Goal: Task Accomplishment & Management: Use online tool/utility

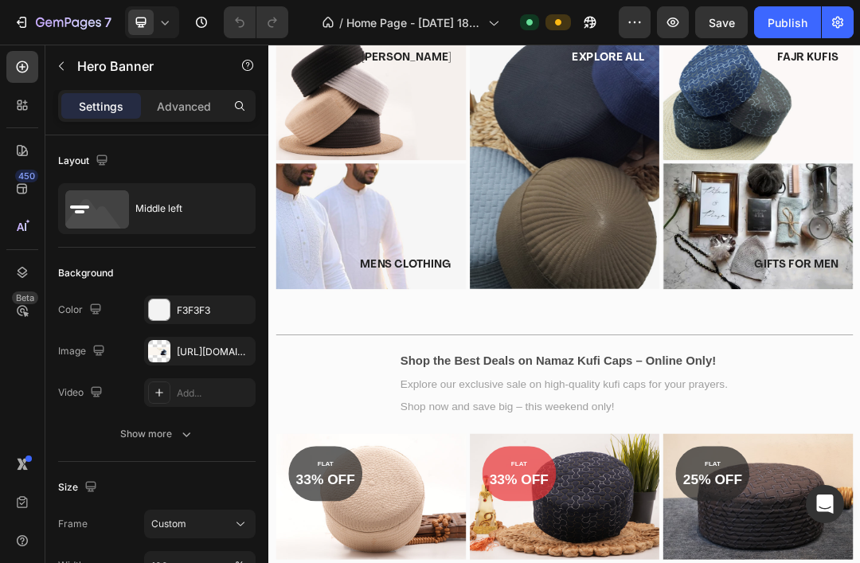
select select "23"
select select "22"
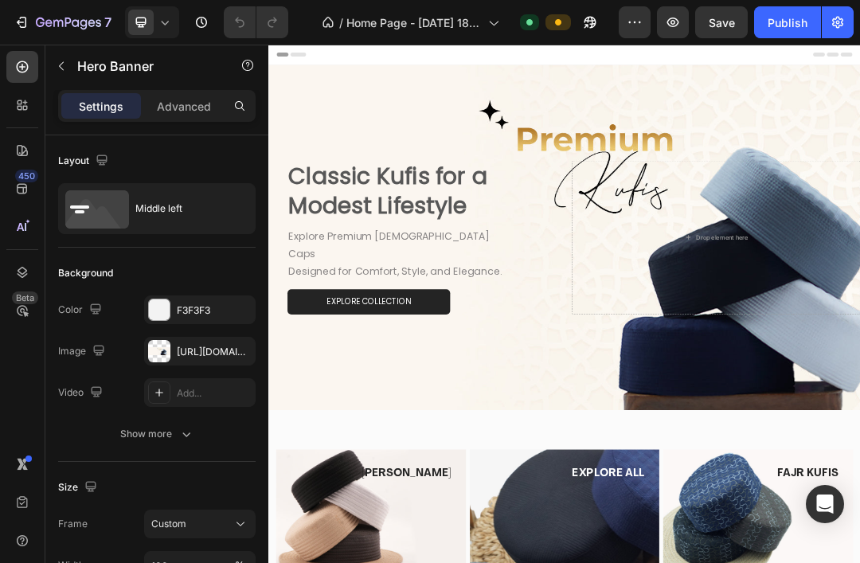
click at [164, 29] on icon at bounding box center [165, 22] width 16 height 16
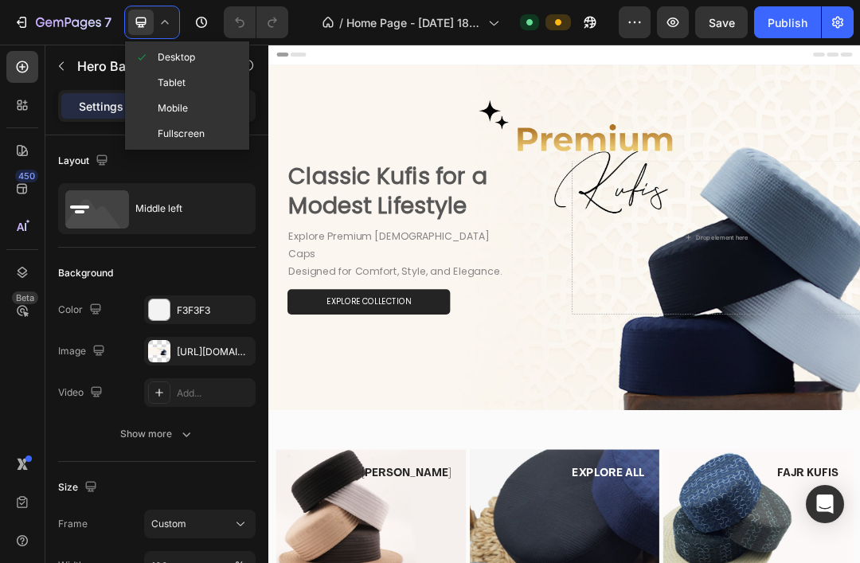
click at [222, 121] on div "Mobile" at bounding box center [187, 133] width 118 height 25
type input "667"
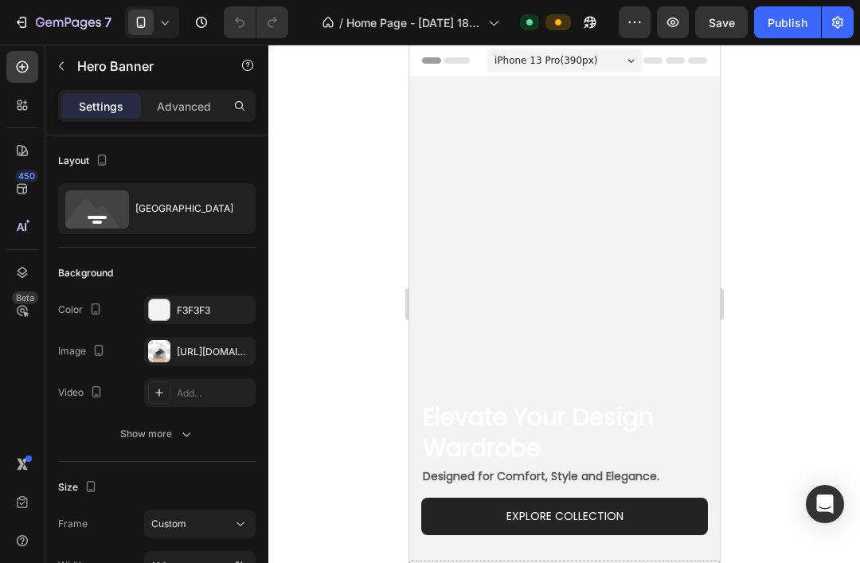
scroll to position [-23, 0]
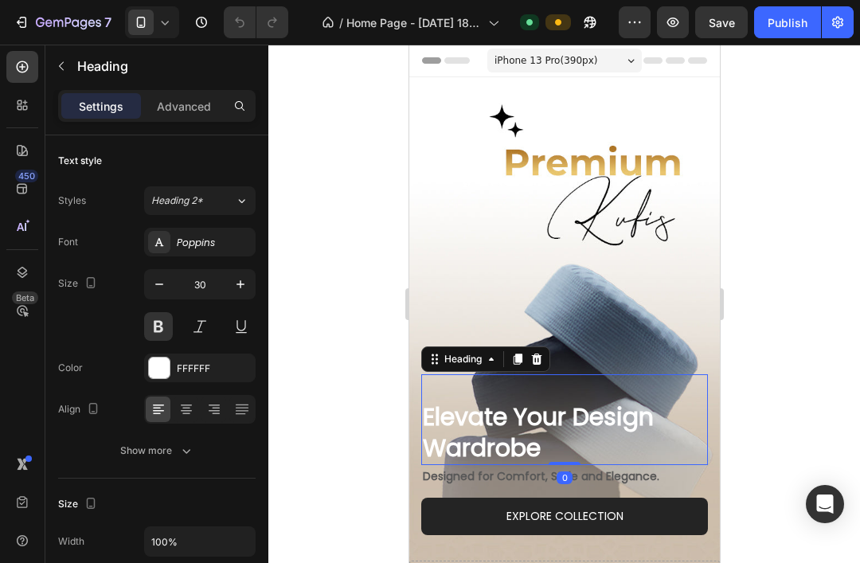
click at [491, 448] on p "Elevate Your Design Wardrobe" at bounding box center [564, 432] width 284 height 62
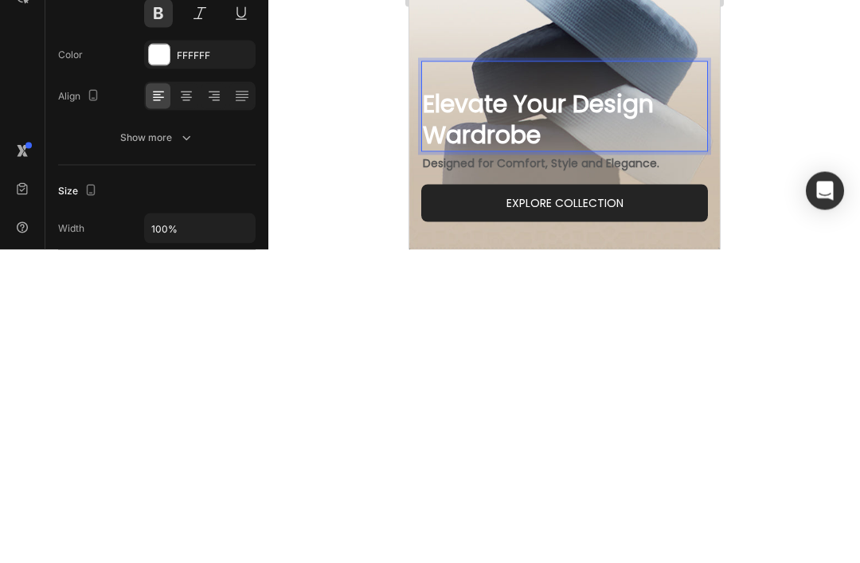
click at [437, 112] on p "Elevate Your Design Wardrobe" at bounding box center [564, 119] width 284 height 62
click at [803, 88] on div at bounding box center [564, 304] width 592 height 519
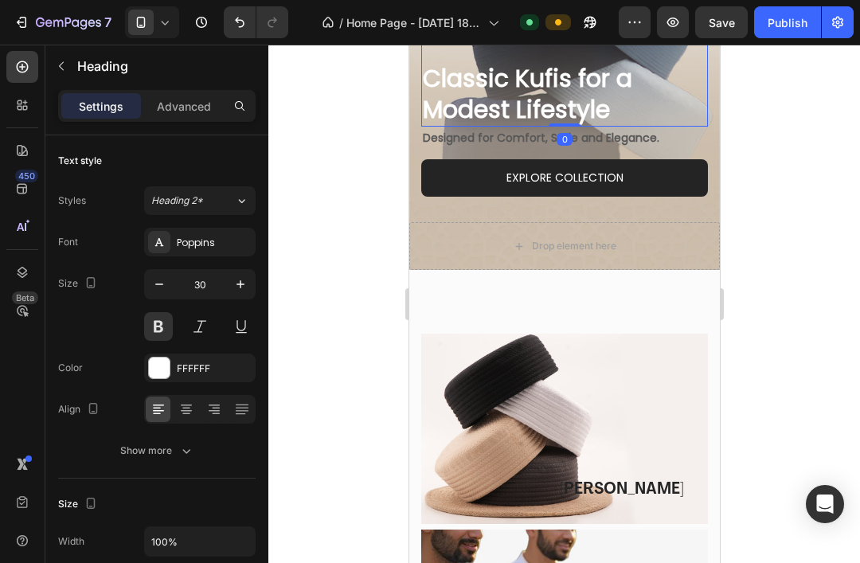
click at [162, 29] on icon at bounding box center [165, 22] width 16 height 16
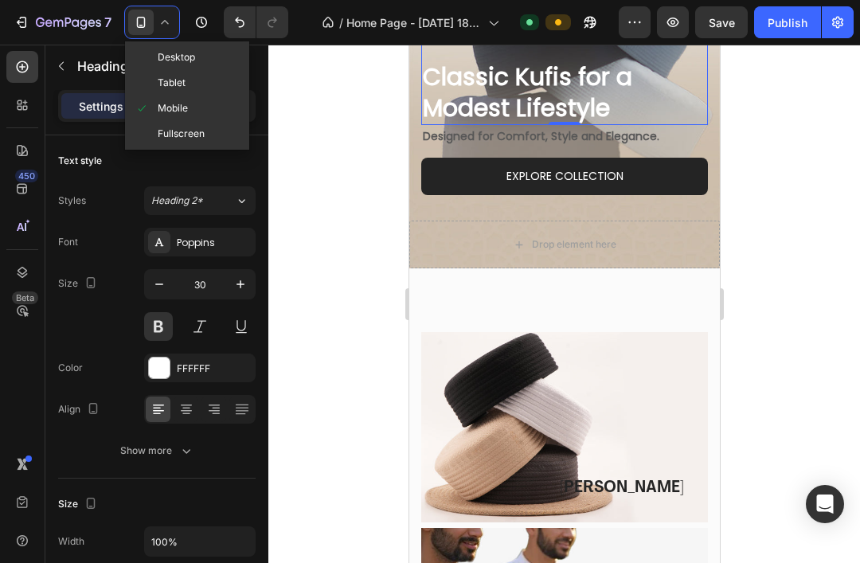
scroll to position [342, 0]
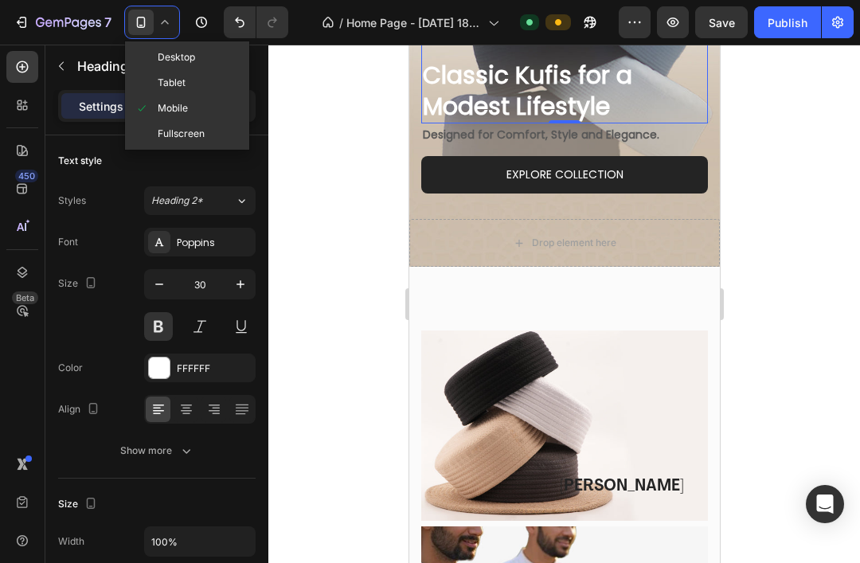
click at [210, 70] on div "Desktop" at bounding box center [187, 82] width 118 height 25
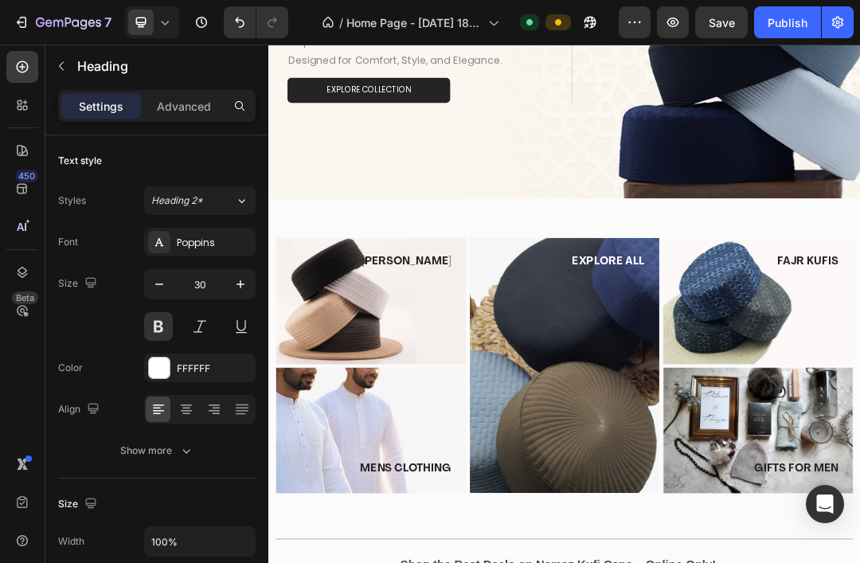
type input "46"
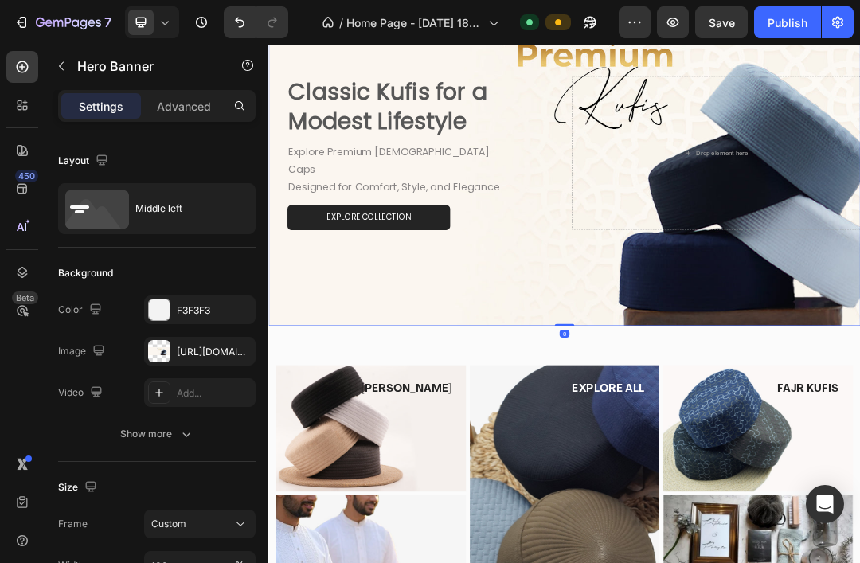
scroll to position [135, 0]
click at [165, 18] on icon at bounding box center [165, 22] width 16 height 16
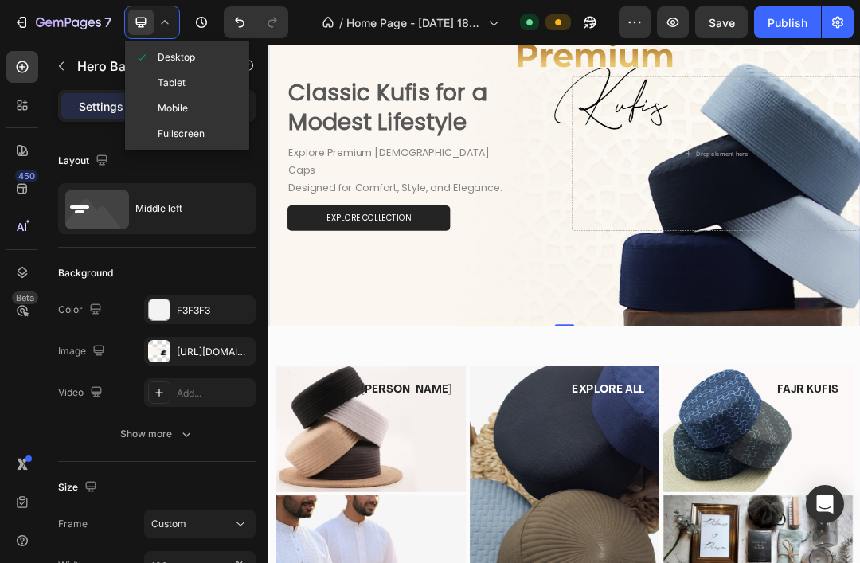
click at [218, 121] on div "Mobile" at bounding box center [187, 133] width 118 height 25
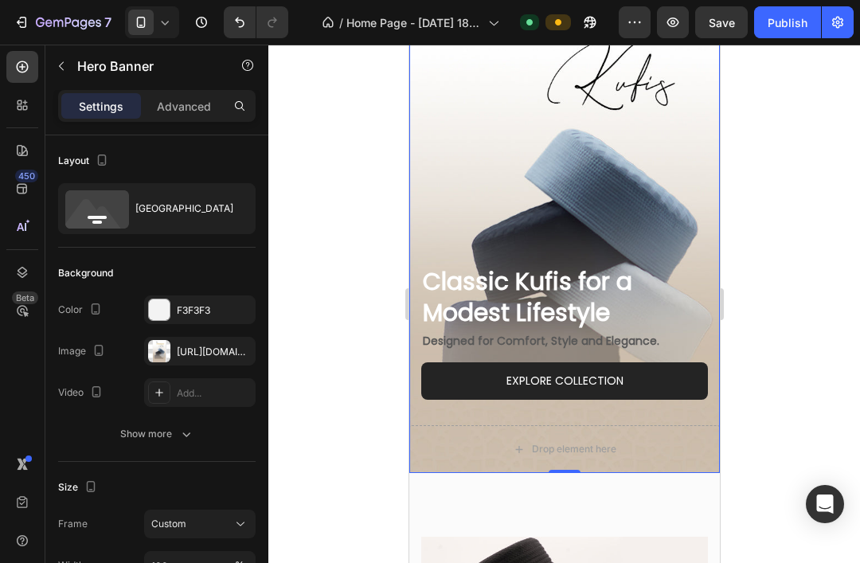
type input "667"
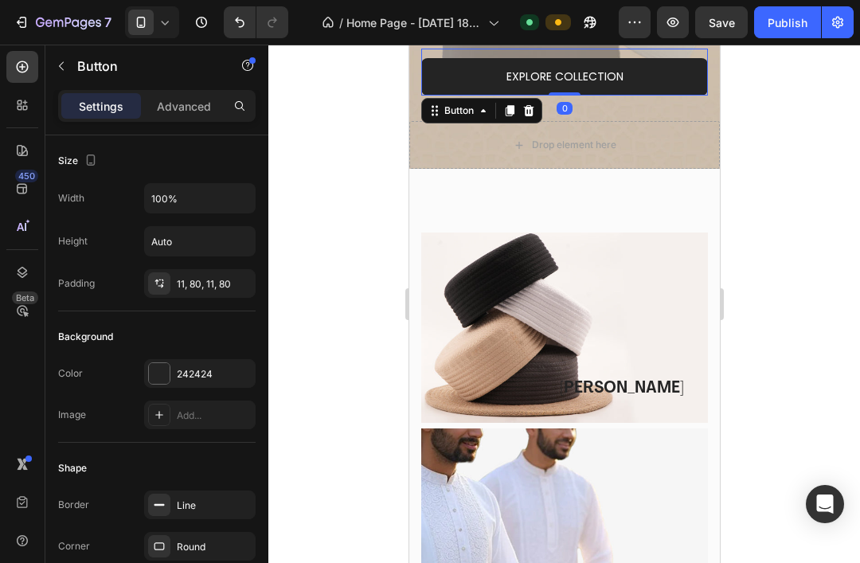
click at [177, 112] on p "Advanced" at bounding box center [184, 106] width 54 height 17
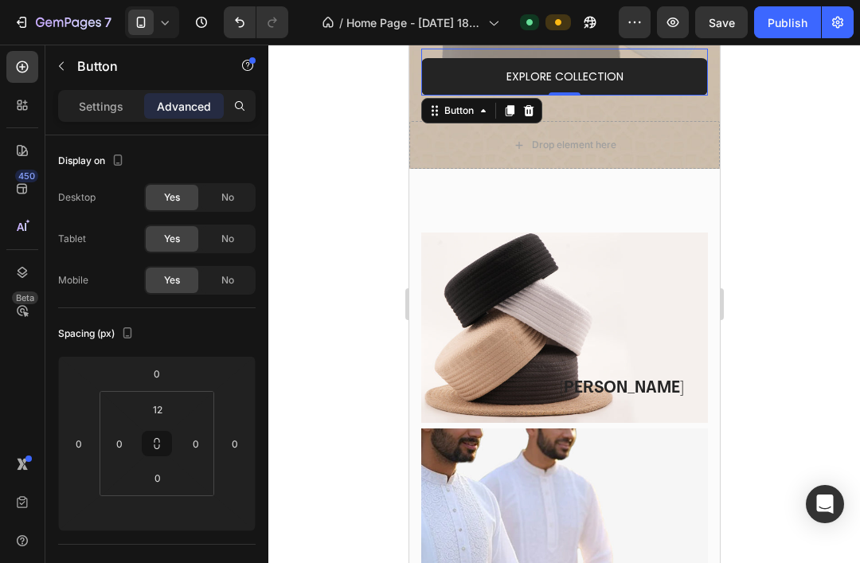
click at [648, 88] on link "EXPLORE COLLECTION" at bounding box center [564, 76] width 287 height 37
click at [97, 114] on p "Settings" at bounding box center [101, 106] width 45 height 17
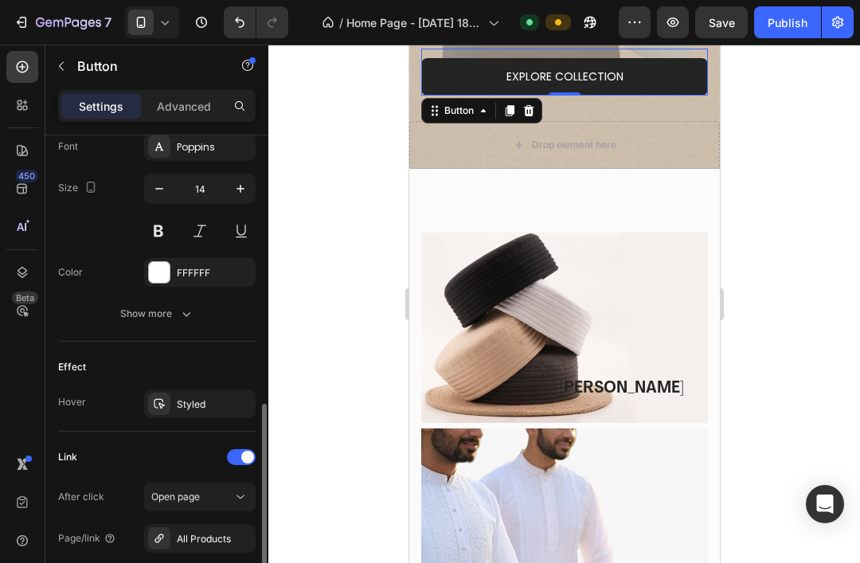
scroll to position [636, 0]
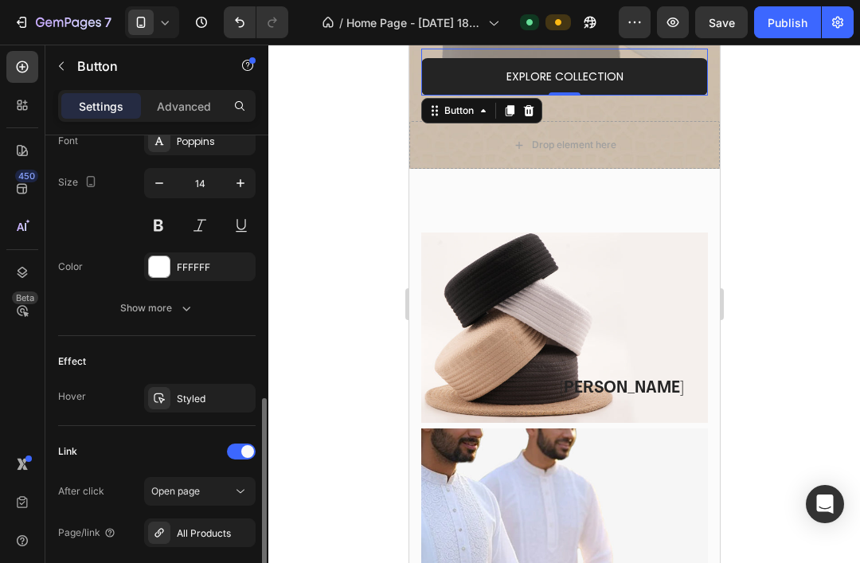
click at [135, 315] on div "Show more" at bounding box center [157, 308] width 74 height 16
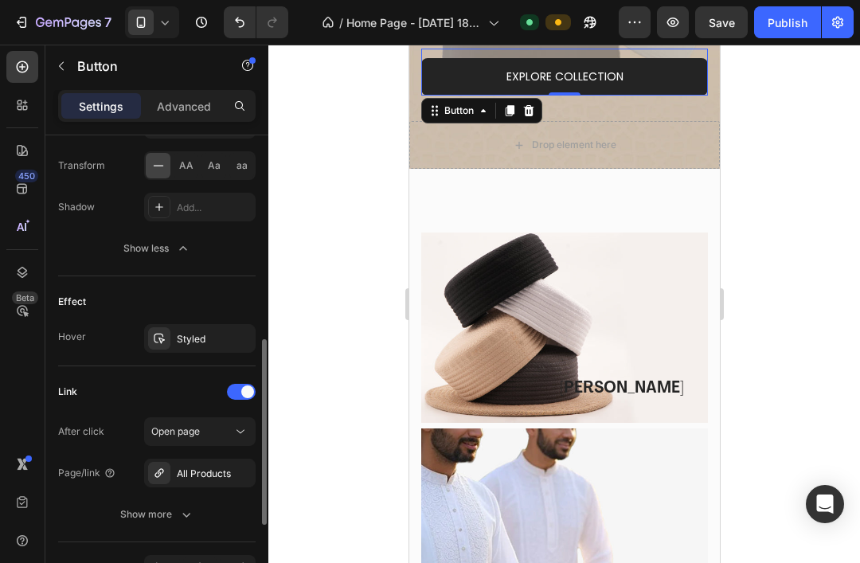
scroll to position [953, 0]
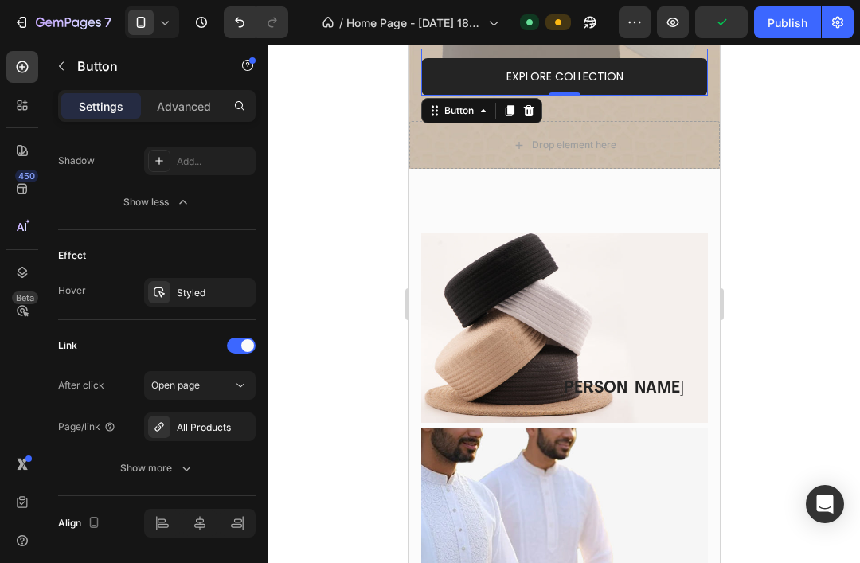
click at [0, 0] on button "button" at bounding box center [0, 0] width 0 height 0
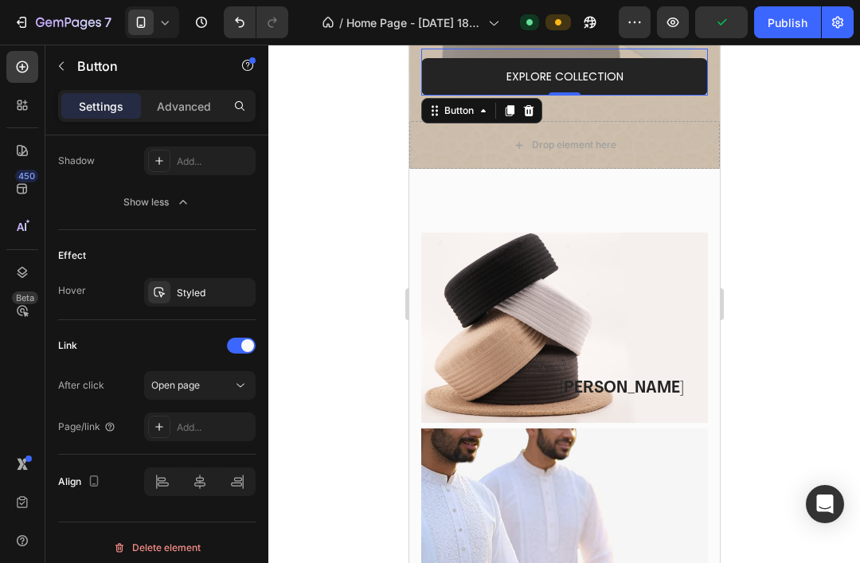
scroll to position [911, 0]
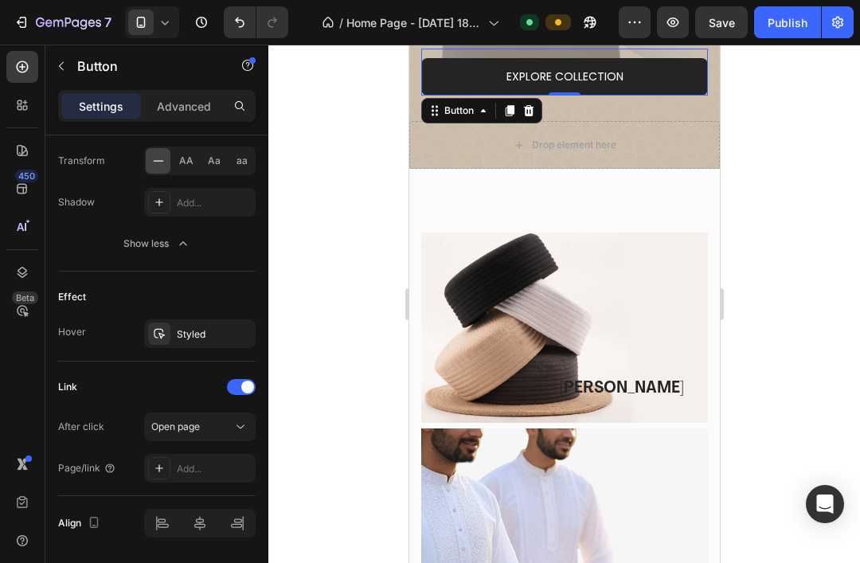
click at [148, 471] on div at bounding box center [159, 468] width 22 height 22
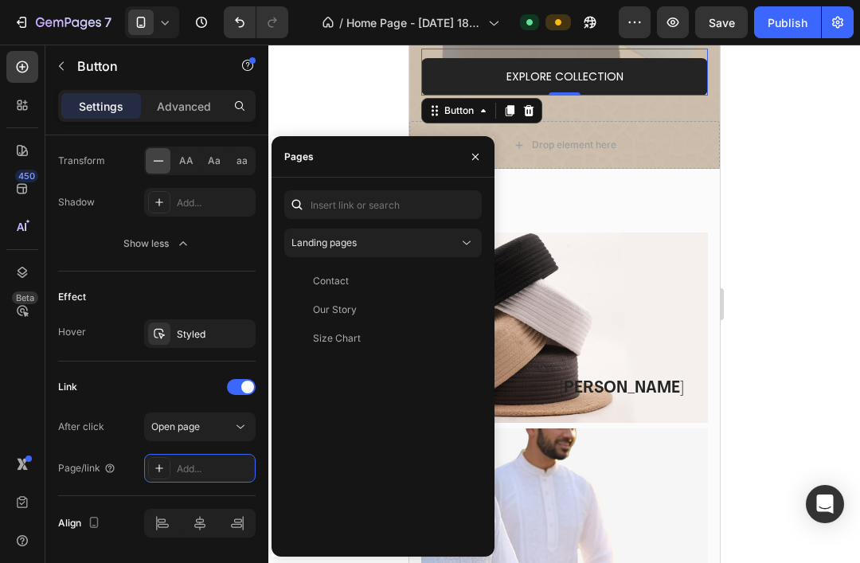
click at [443, 248] on div "Landing pages" at bounding box center [375, 243] width 167 height 14
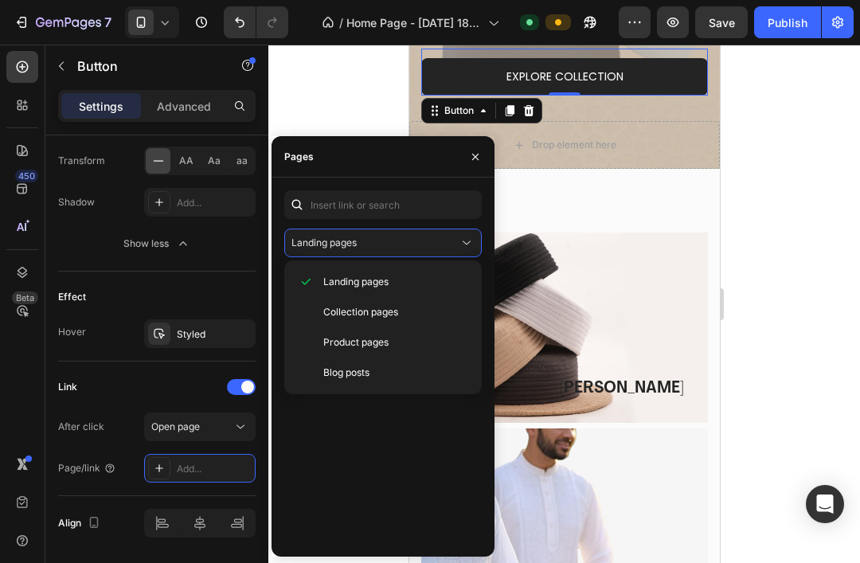
click at [412, 315] on p "Collection pages" at bounding box center [395, 312] width 145 height 14
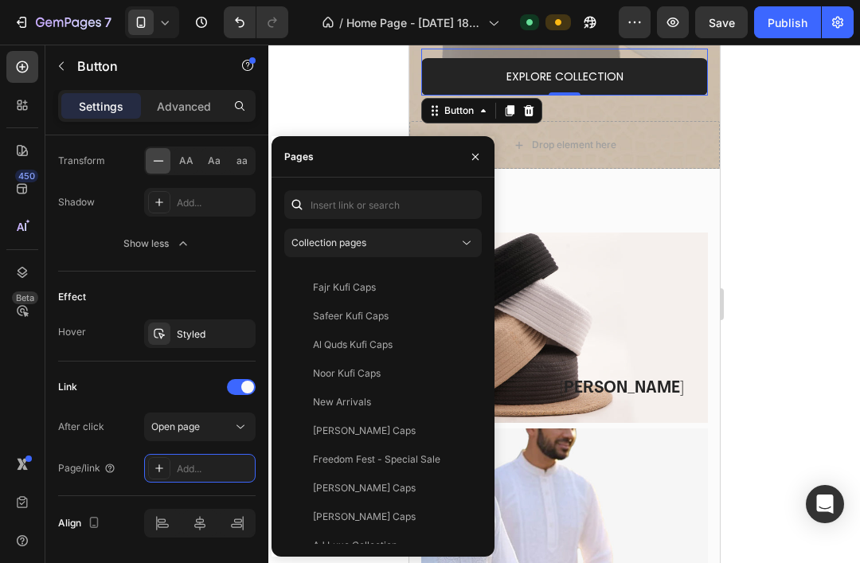
scroll to position [268, 0]
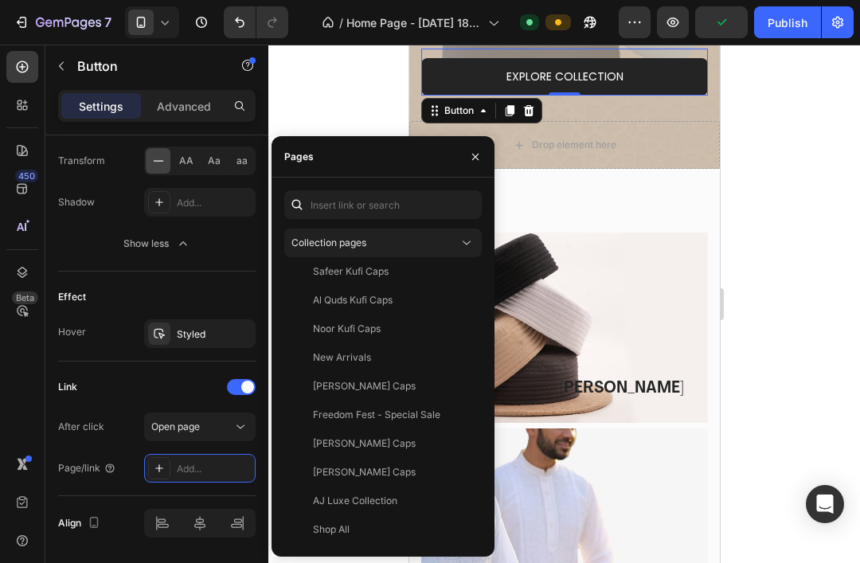
click at [348, 527] on div "Shop All" at bounding box center [331, 530] width 37 height 14
click at [476, 156] on icon "button" at bounding box center [475, 156] width 6 height 6
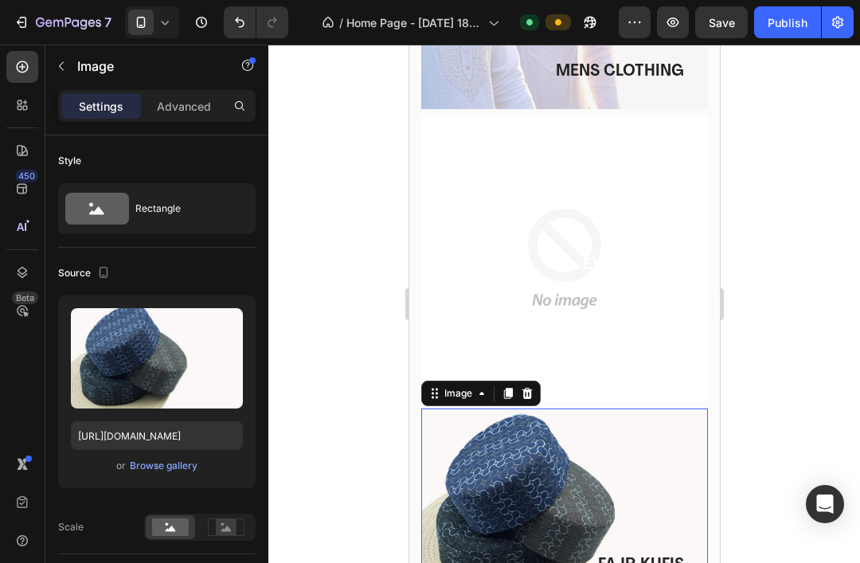
scroll to position [948, 0]
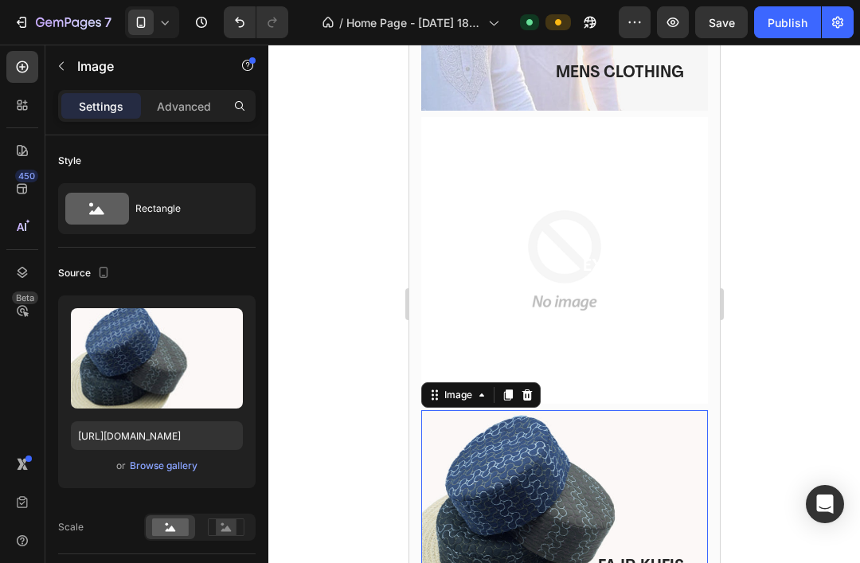
click at [240, 24] on icon "Undo/Redo" at bounding box center [240, 22] width 16 height 16
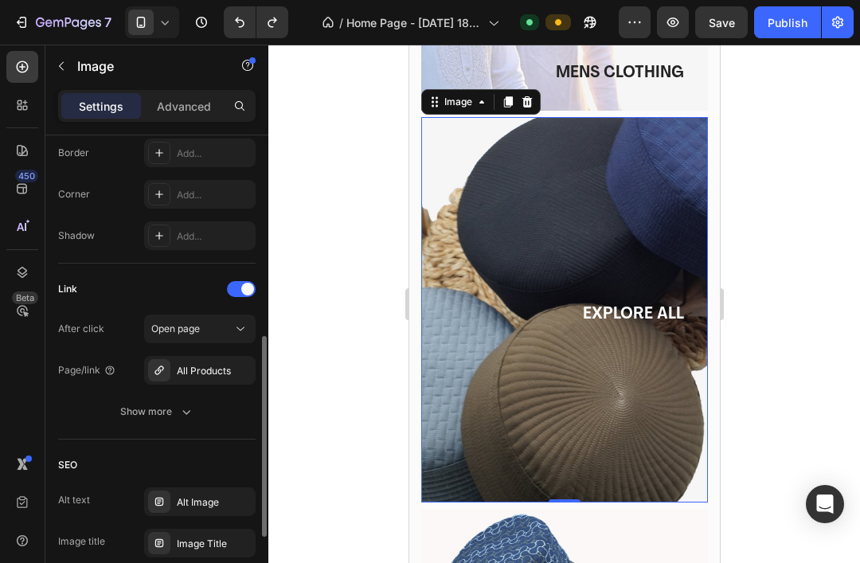
scroll to position [639, 0]
click at [0, 0] on icon "button" at bounding box center [0, 0] width 0 height 0
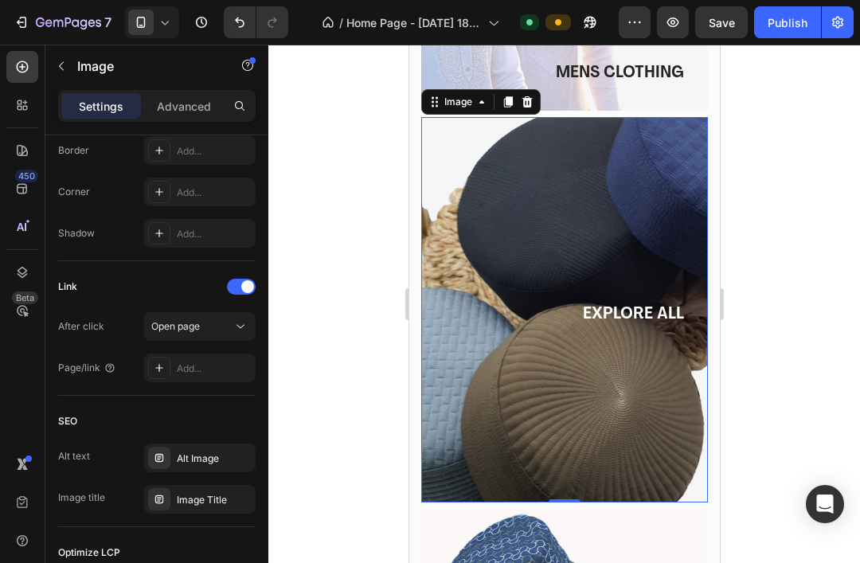
click at [158, 374] on icon at bounding box center [159, 368] width 13 height 13
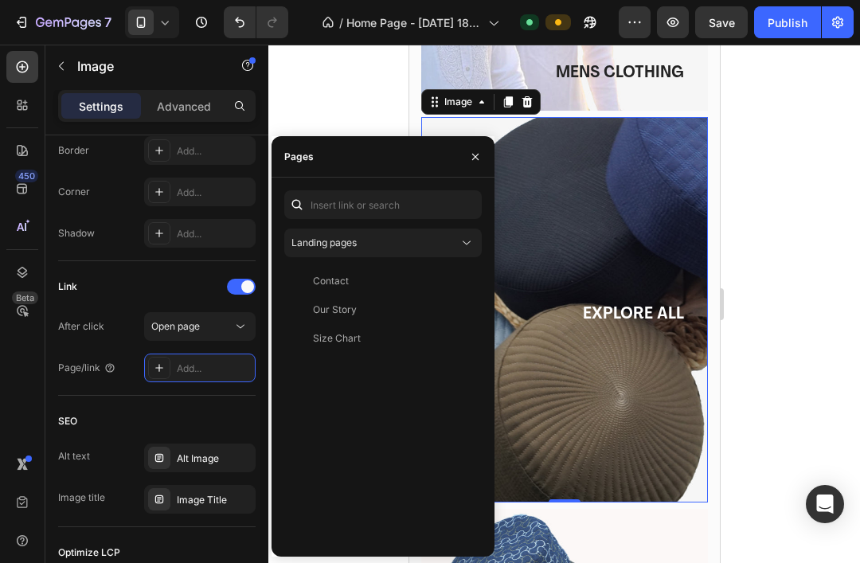
click at [445, 235] on div "Landing pages" at bounding box center [383, 243] width 183 height 16
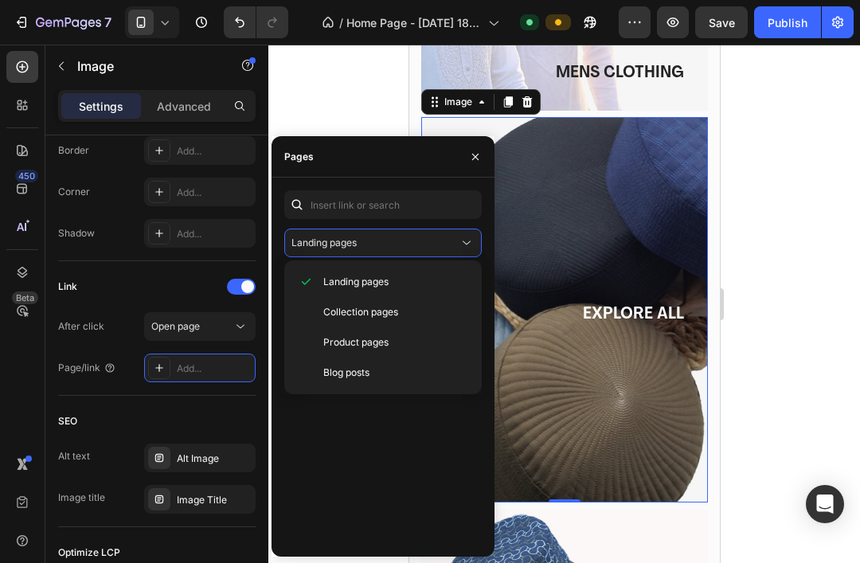
click at [403, 327] on div "Collection pages" at bounding box center [383, 342] width 185 height 30
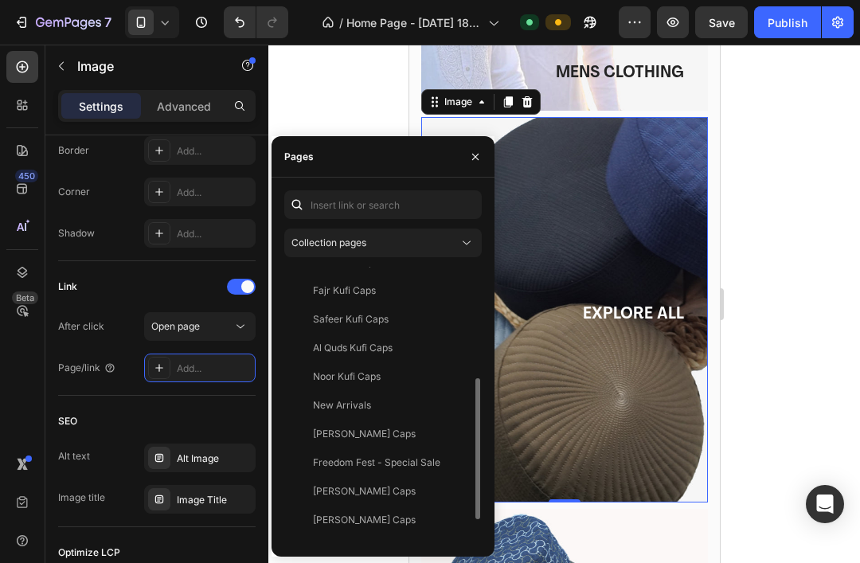
scroll to position [268, 0]
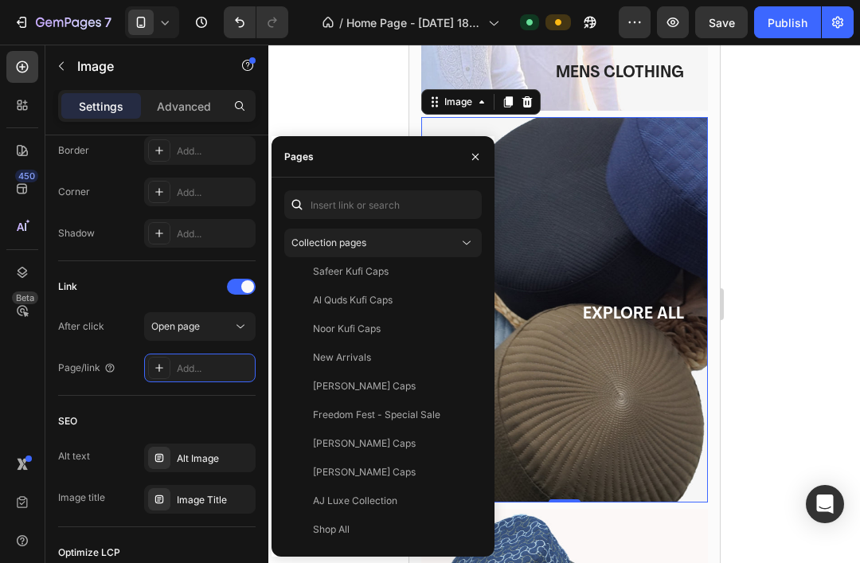
click at [340, 534] on div "Shop All" at bounding box center [331, 530] width 37 height 14
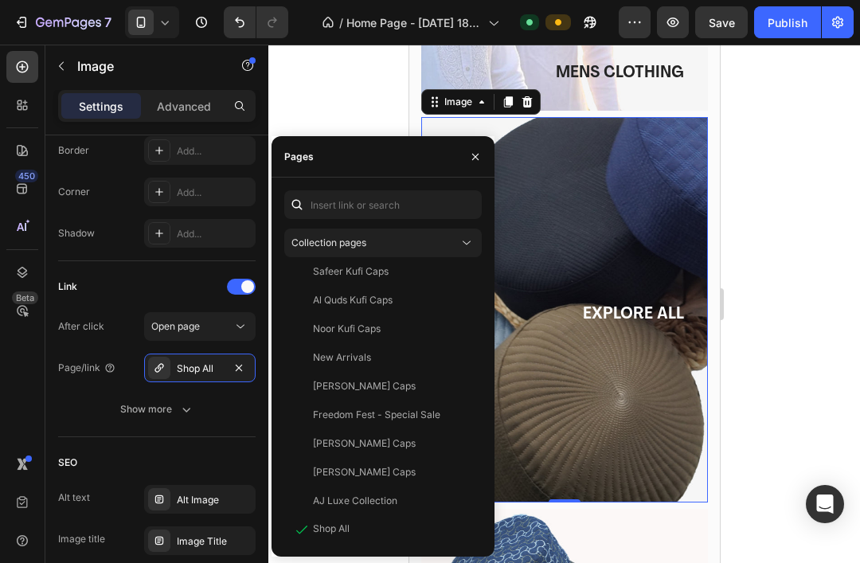
click at [476, 163] on button "button" at bounding box center [475, 156] width 25 height 25
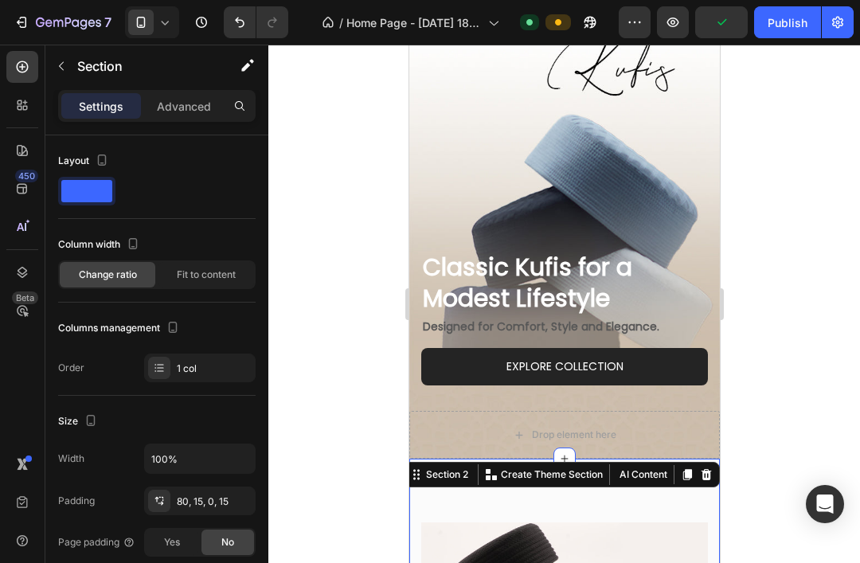
scroll to position [248, 0]
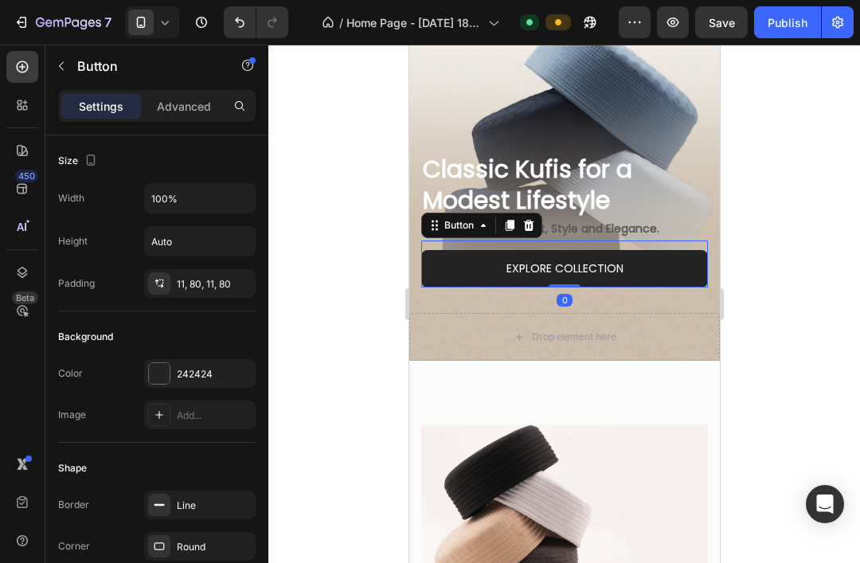
click at [652, 266] on link "EXPLORE COLLECTION" at bounding box center [564, 268] width 287 height 37
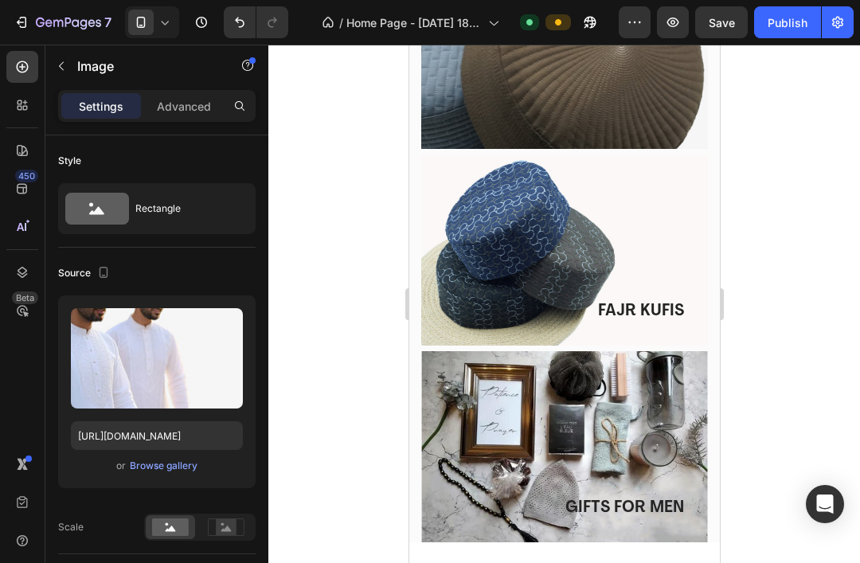
scroll to position [1400, 0]
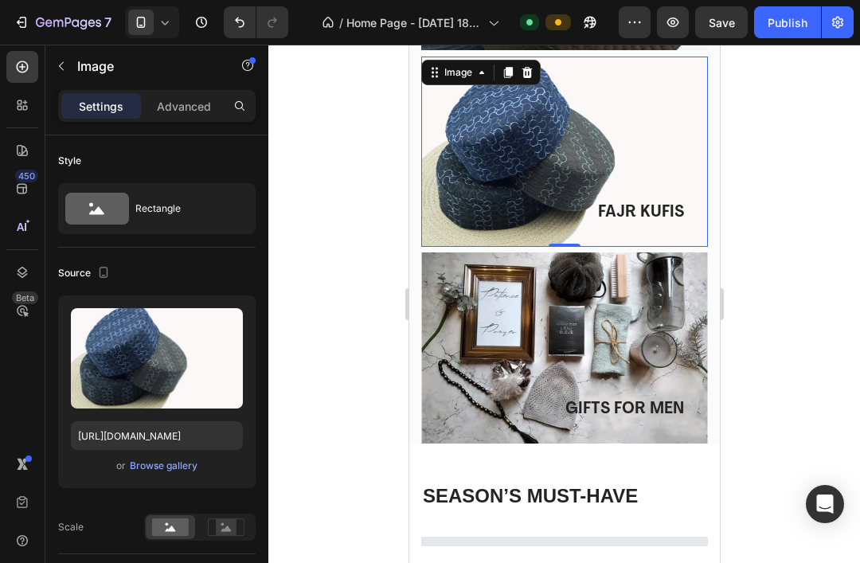
select select "23"
select select "22"
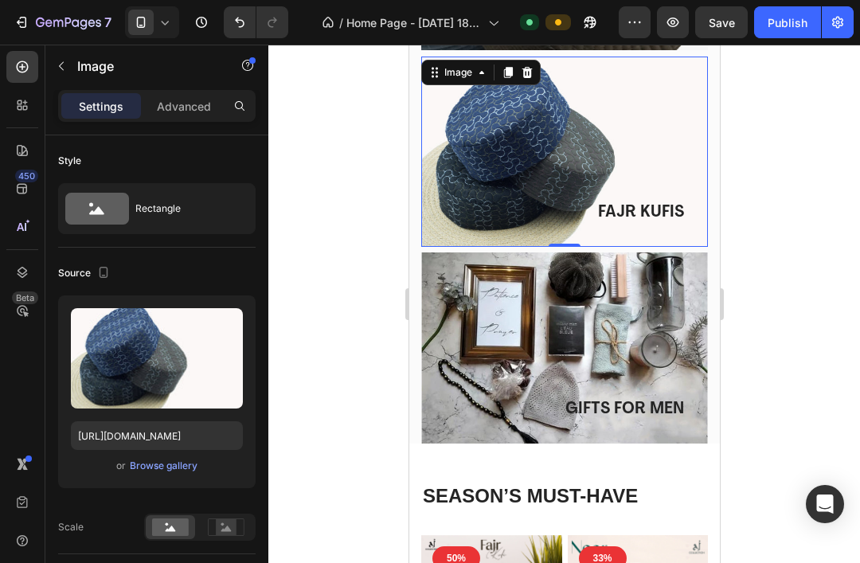
click at [174, 470] on div "Browse gallery" at bounding box center [164, 466] width 68 height 14
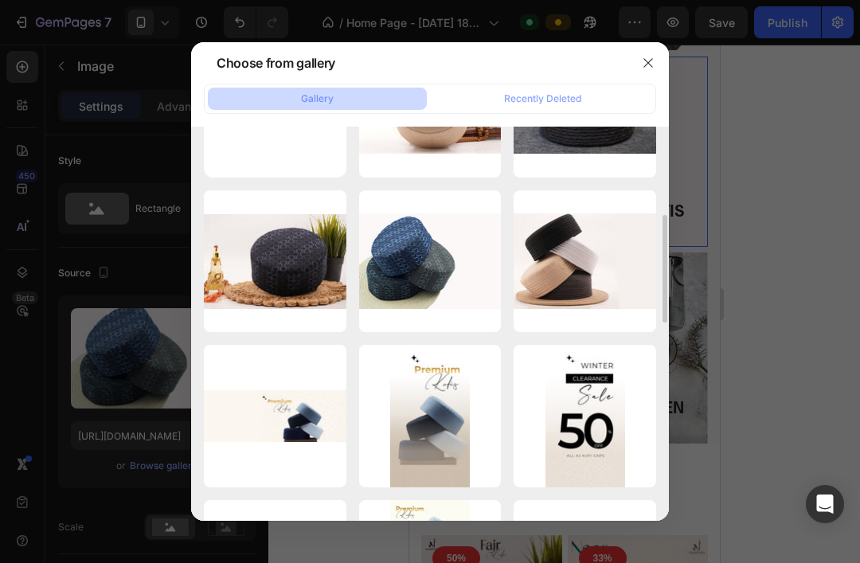
scroll to position [0, 0]
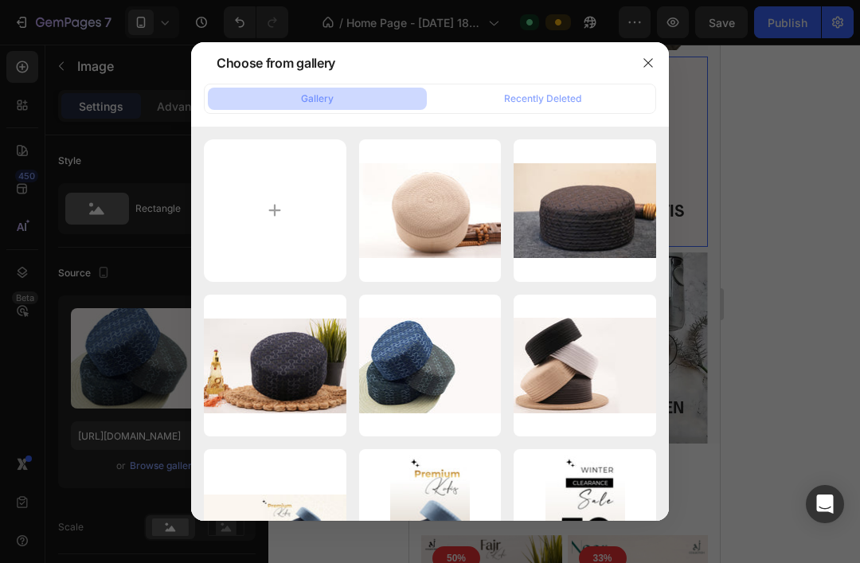
click at [292, 173] on input "file" at bounding box center [275, 210] width 143 height 143
click at [524, 92] on div "Recently Deleted" at bounding box center [542, 99] width 77 height 14
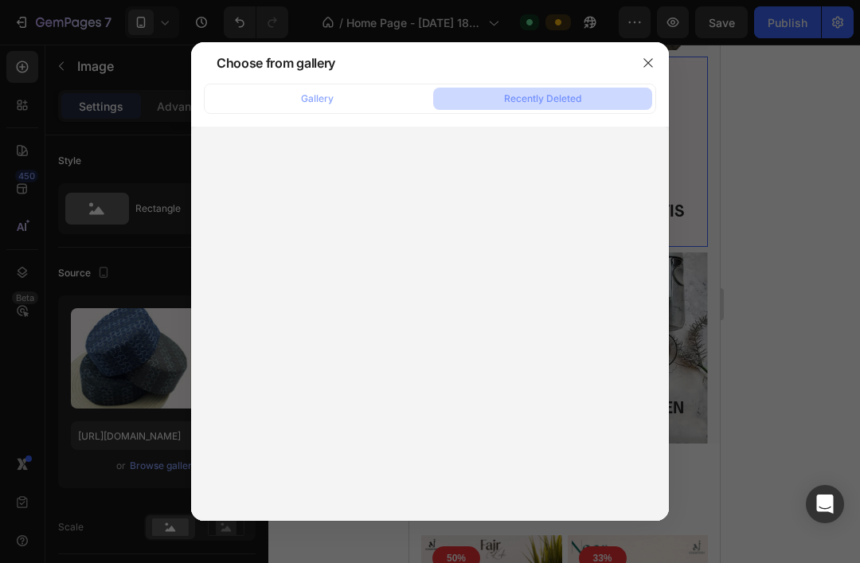
click at [644, 57] on icon "button" at bounding box center [648, 63] width 13 height 13
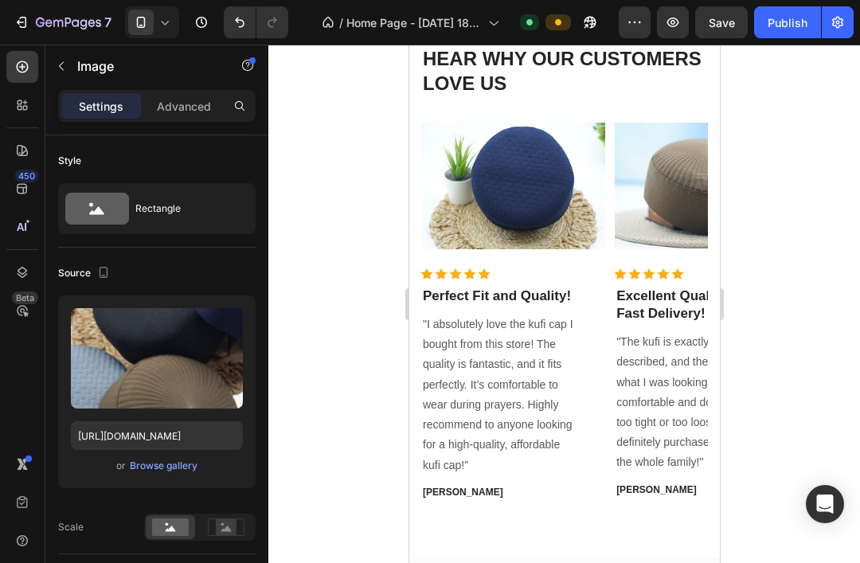
scroll to position [2010, 0]
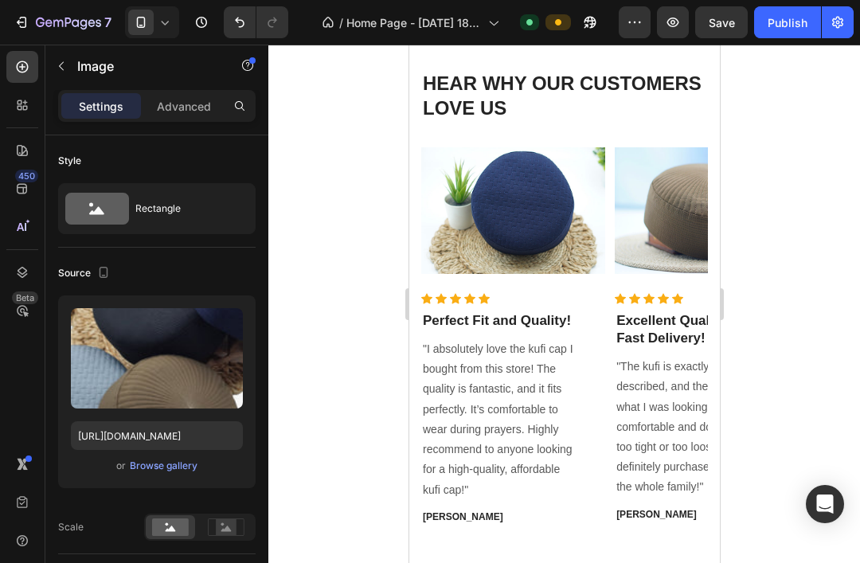
select select "23"
select select "22"
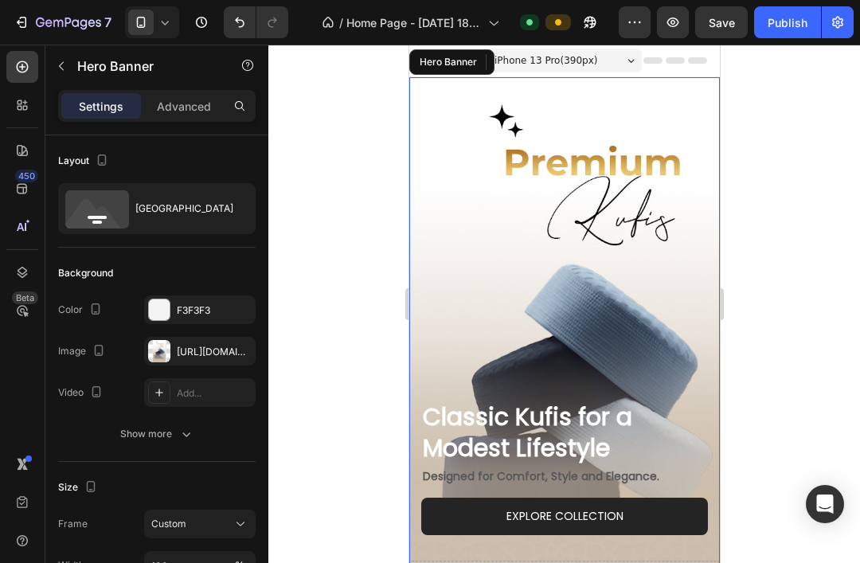
scroll to position [0, 0]
click at [785, 25] on div "Publish" at bounding box center [788, 22] width 40 height 17
